Goal: Task Accomplishment & Management: Use online tool/utility

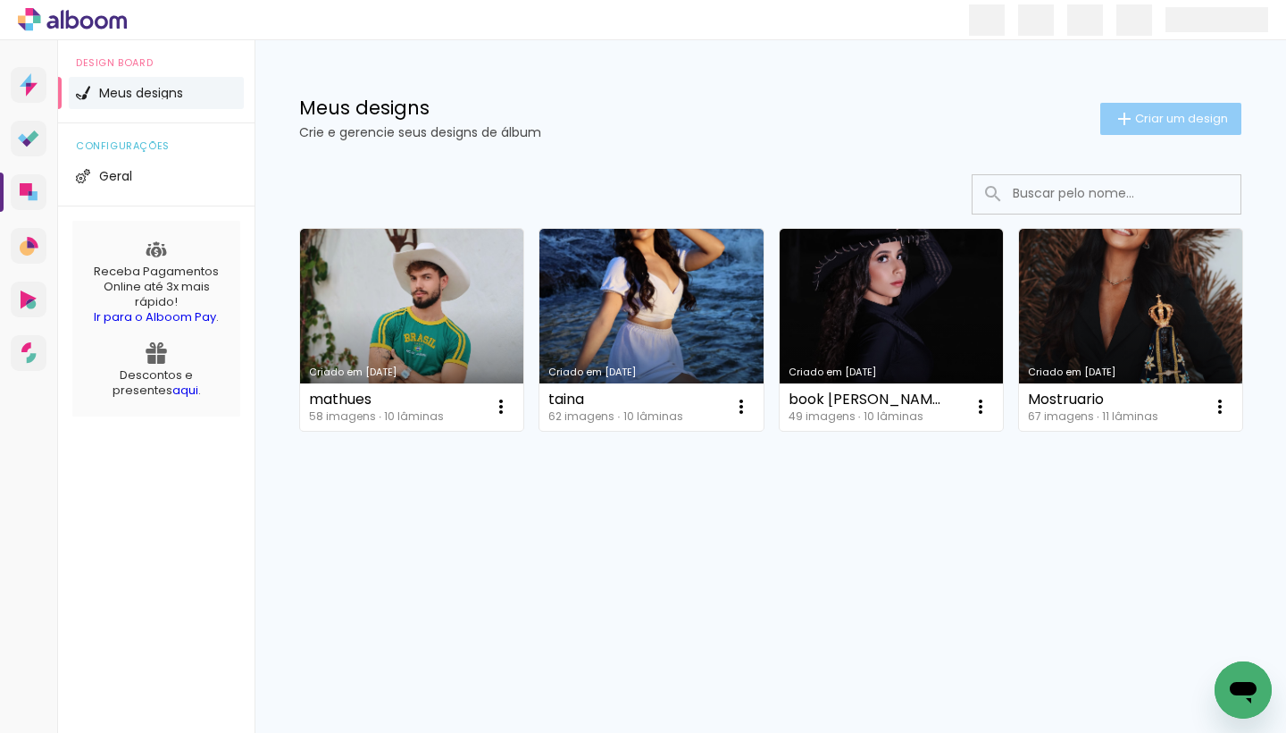
click at [1125, 121] on iron-icon at bounding box center [1124, 118] width 21 height 21
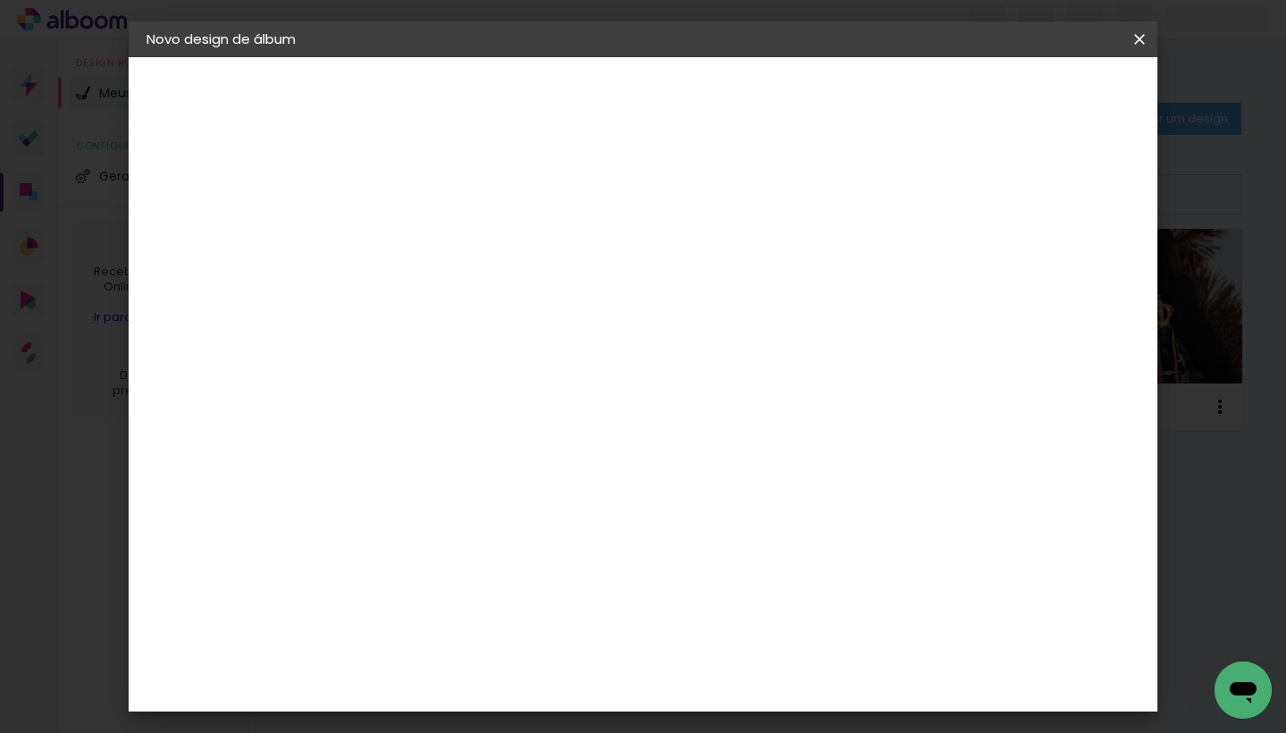
click at [439, 239] on input at bounding box center [439, 240] width 0 height 28
type input "eu"
type paper-input "eu"
click at [0, 0] on slot "Avançar" at bounding box center [0, 0] width 0 height 0
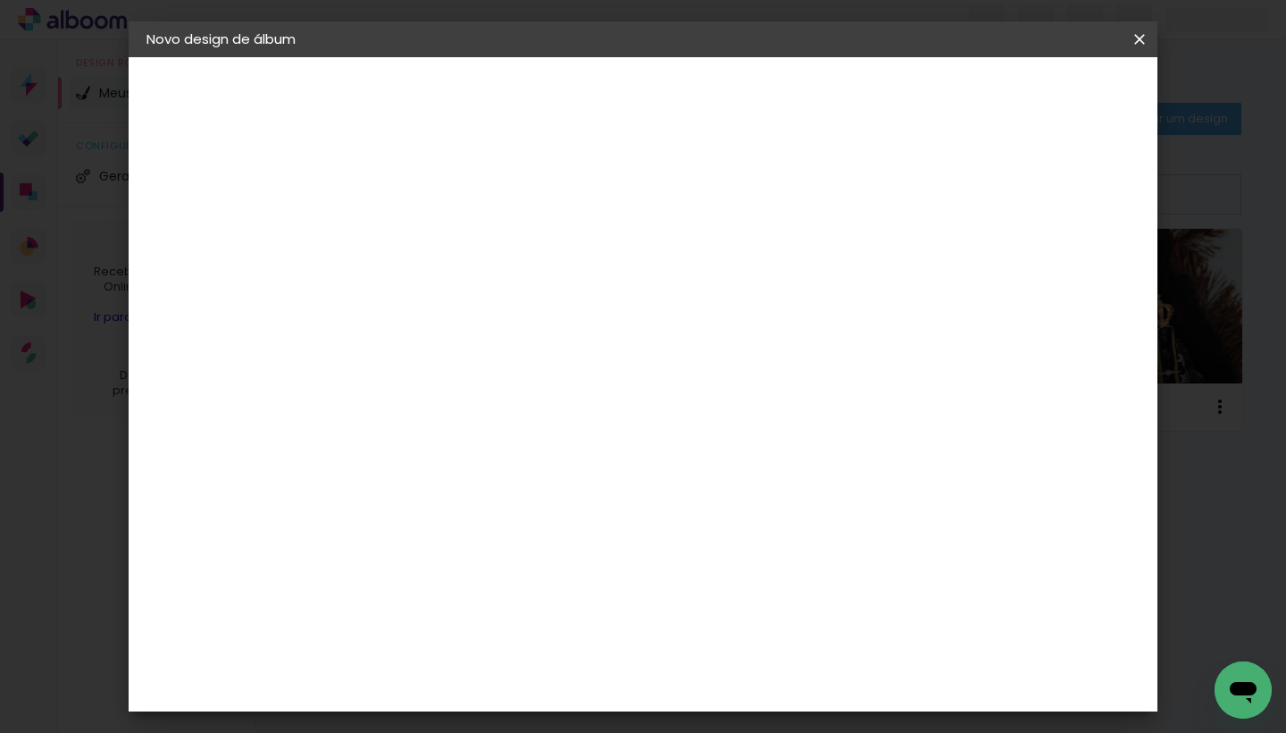
click at [529, 558] on div "[PERSON_NAME]" at bounding box center [486, 565] width 119 height 14
click at [0, 0] on slot "Avançar" at bounding box center [0, 0] width 0 height 0
click at [508, 297] on input "text" at bounding box center [474, 311] width 70 height 28
click at [581, 438] on div "Opções disponíveis Encadernados Slim Book Tamanho Escolha o tamanho" at bounding box center [484, 340] width 193 height 334
click at [536, 309] on paper-input-container "Linha" at bounding box center [484, 312] width 104 height 46
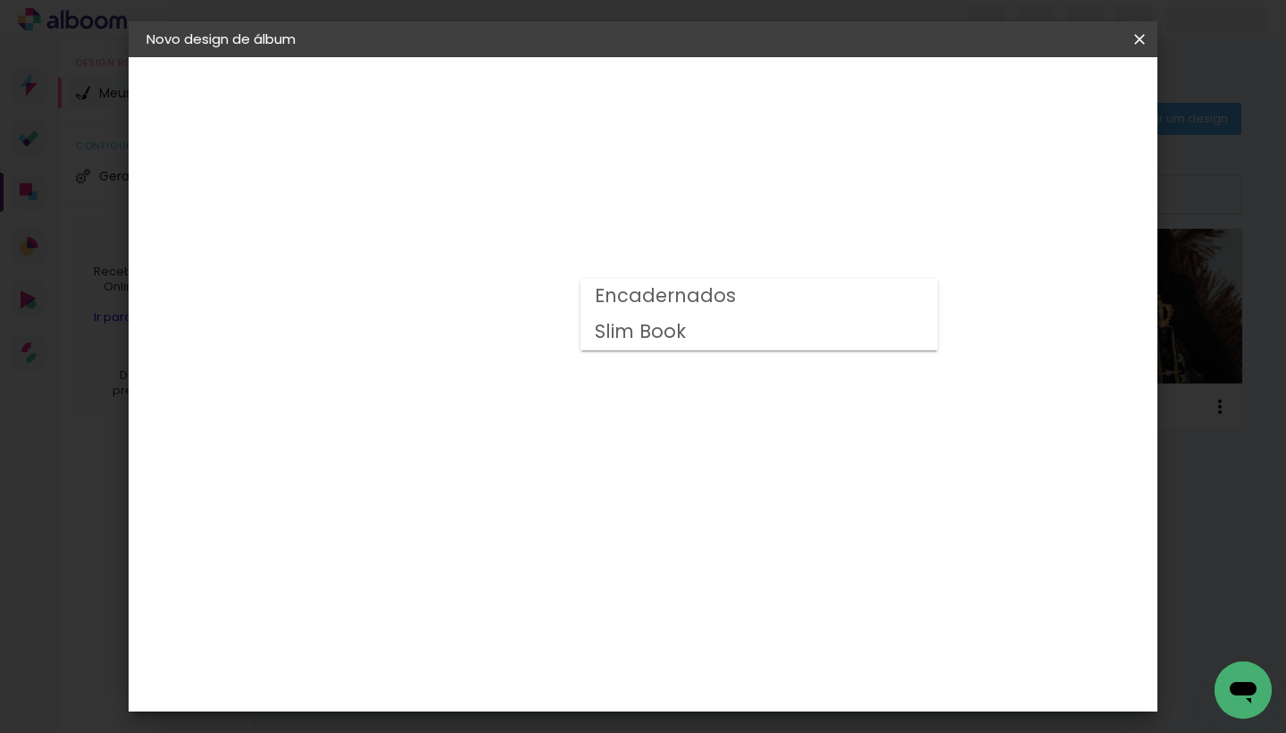
click at [0, 0] on slot "Slim Book" at bounding box center [0, 0] width 0 height 0
type input "Slim Book"
